Goal: Information Seeking & Learning: Learn about a topic

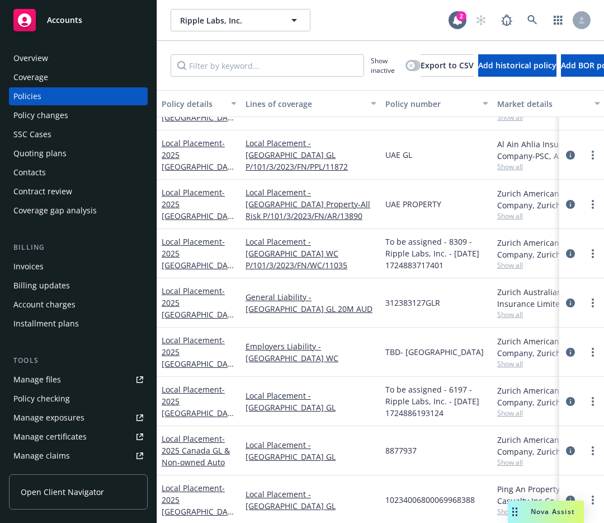
scroll to position [2190, 0]
